Goal: Information Seeking & Learning: Learn about a topic

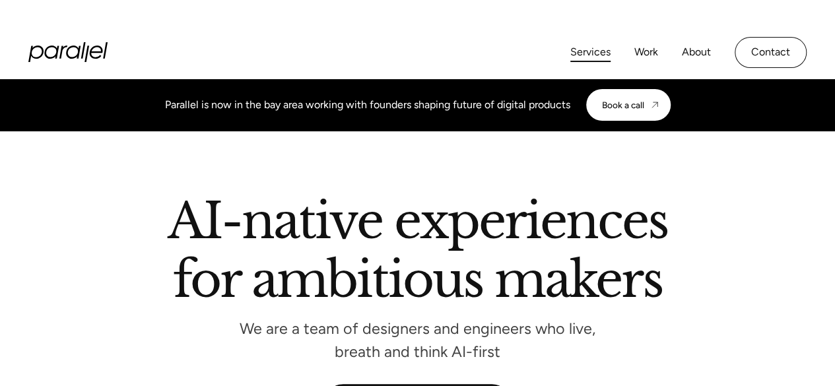
click at [583, 50] on link "Services" at bounding box center [590, 52] width 40 height 19
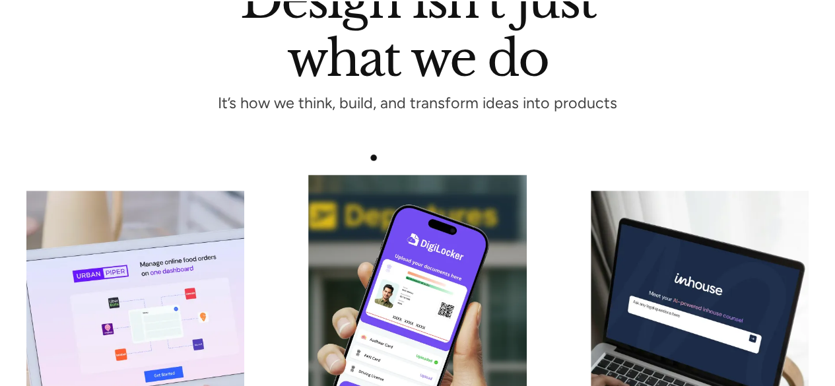
scroll to position [172, 0]
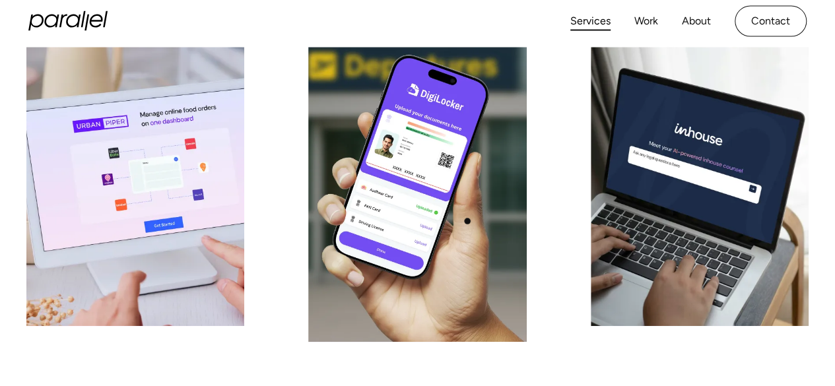
scroll to position [270, 0]
